Goal: Task Accomplishment & Management: Manage account settings

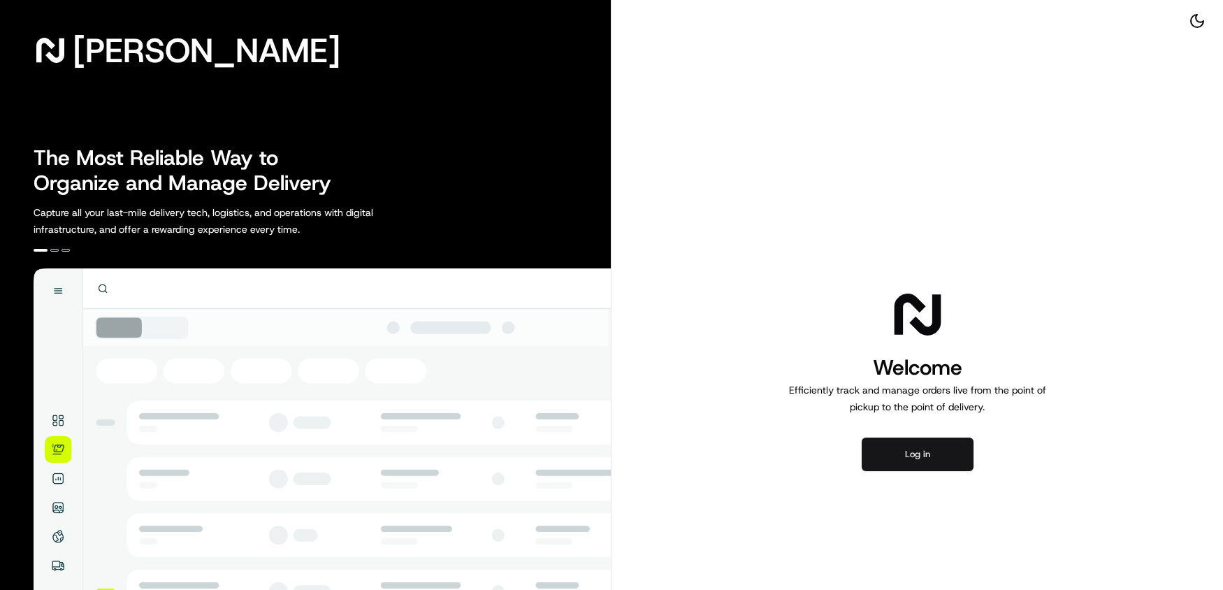
click at [924, 465] on button "Log in" at bounding box center [918, 454] width 112 height 34
